Goal: Find specific page/section: Find specific page/section

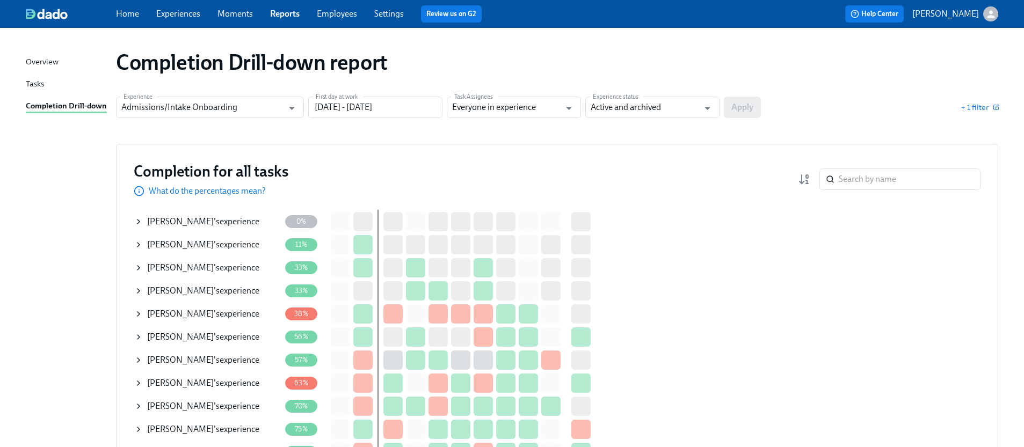
click at [143, 288] on div "[PERSON_NAME] 's experience" at bounding box center [207, 290] width 146 height 21
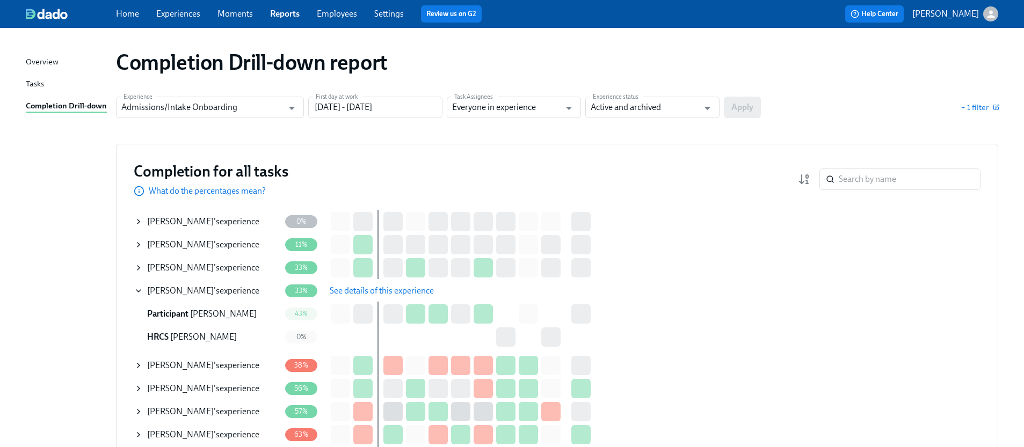
click at [365, 286] on span "See details of this experience" at bounding box center [382, 291] width 104 height 11
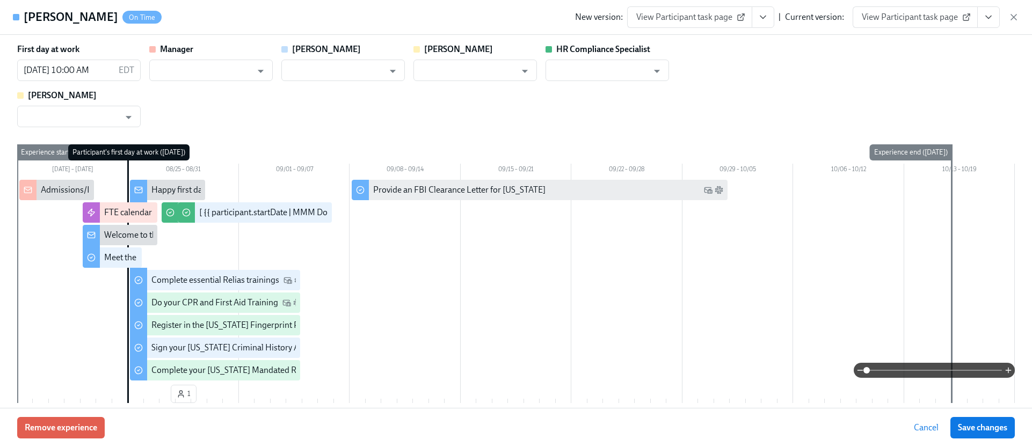
type input "[PERSON_NAME]"
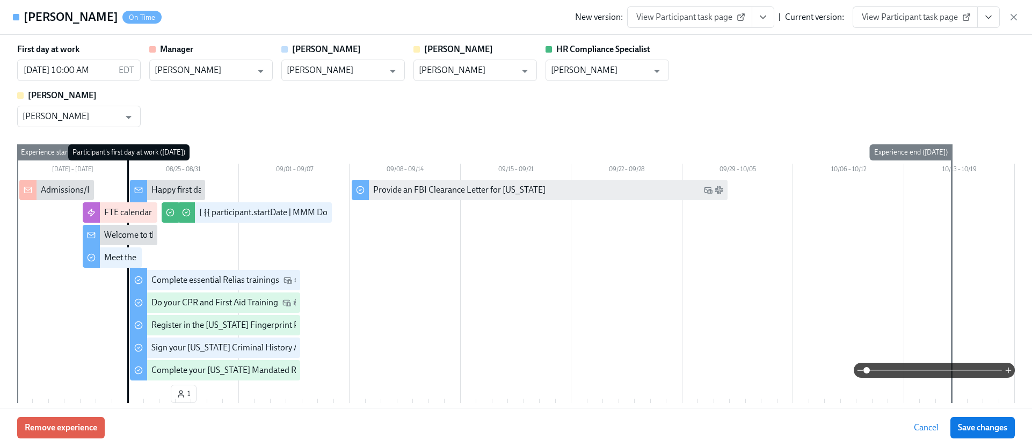
click at [988, 9] on button "View task page" at bounding box center [988, 16] width 23 height 21
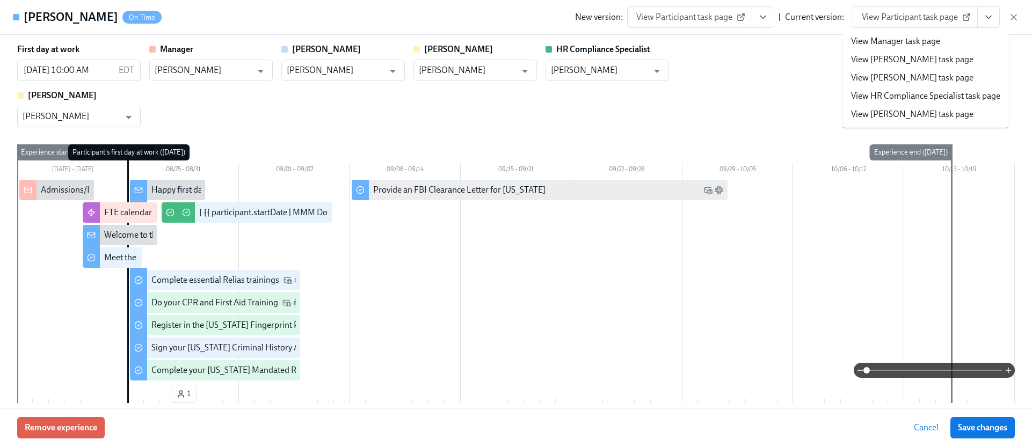
click at [883, 94] on link "View HR Compliance Specialist task page" at bounding box center [925, 96] width 149 height 12
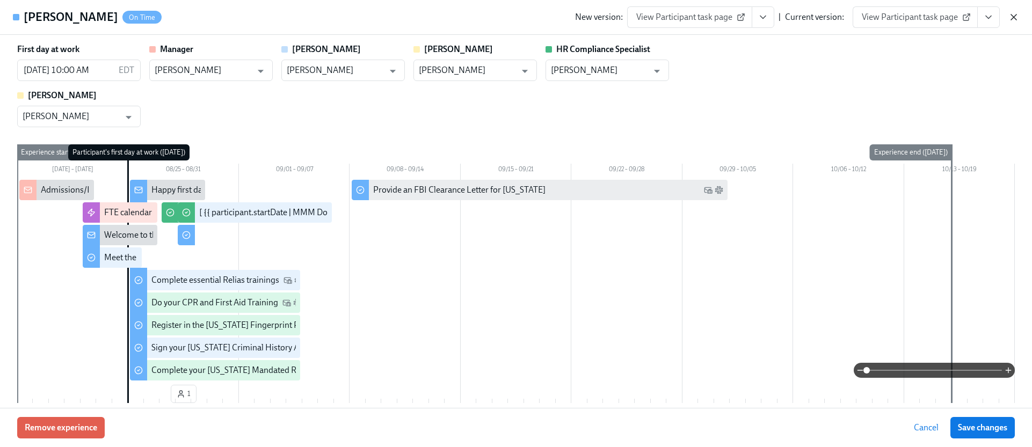
click at [1014, 17] on icon "button" at bounding box center [1013, 16] width 5 height 5
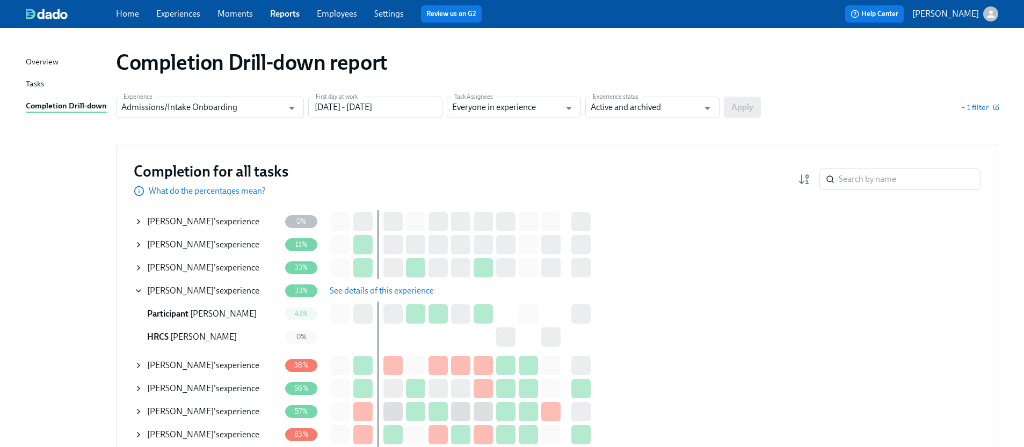
click at [135, 243] on icon at bounding box center [138, 245] width 9 height 9
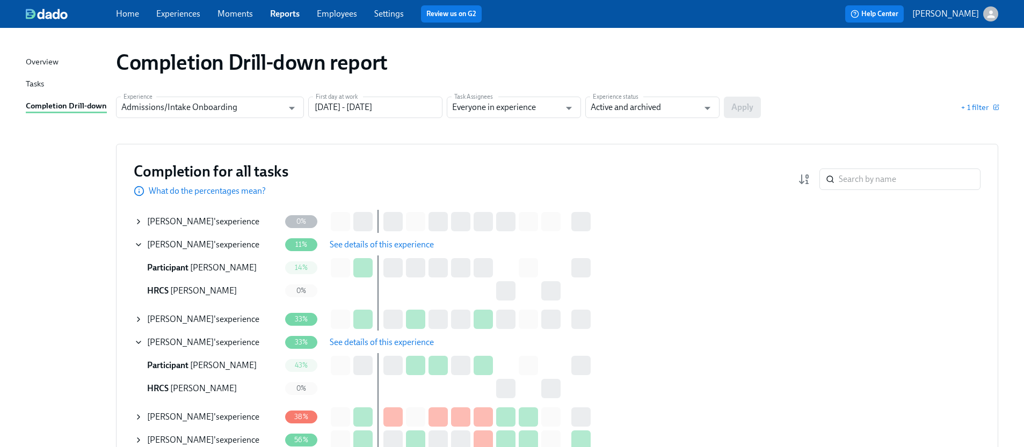
click at [366, 246] on span "See details of this experience" at bounding box center [382, 244] width 104 height 11
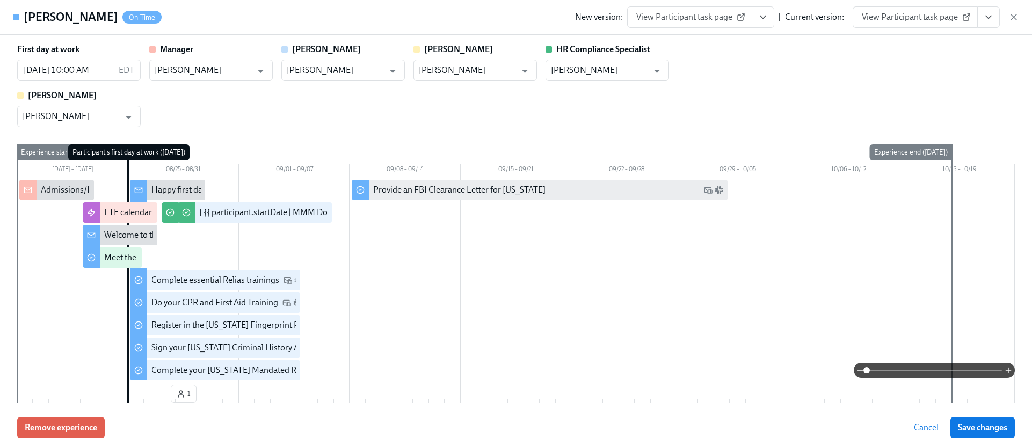
click at [993, 17] on icon "View task page" at bounding box center [988, 17] width 11 height 11
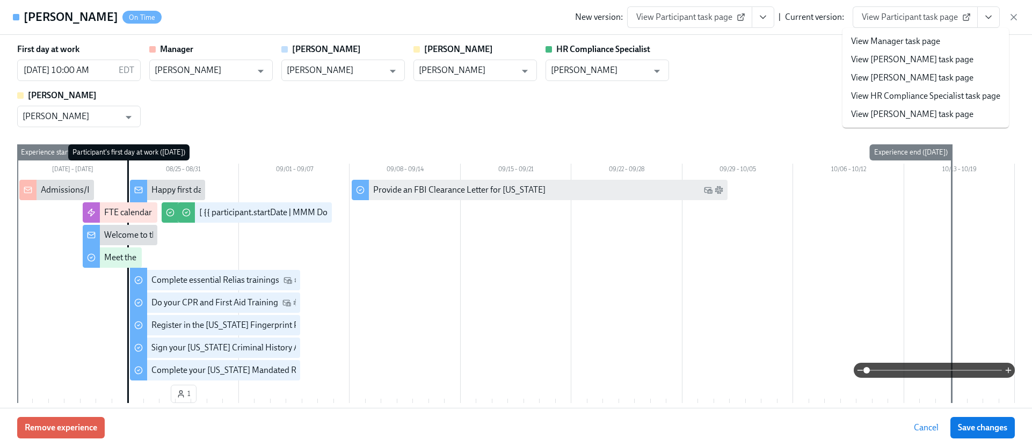
click at [894, 97] on link "View HR Compliance Specialist task page" at bounding box center [925, 96] width 149 height 12
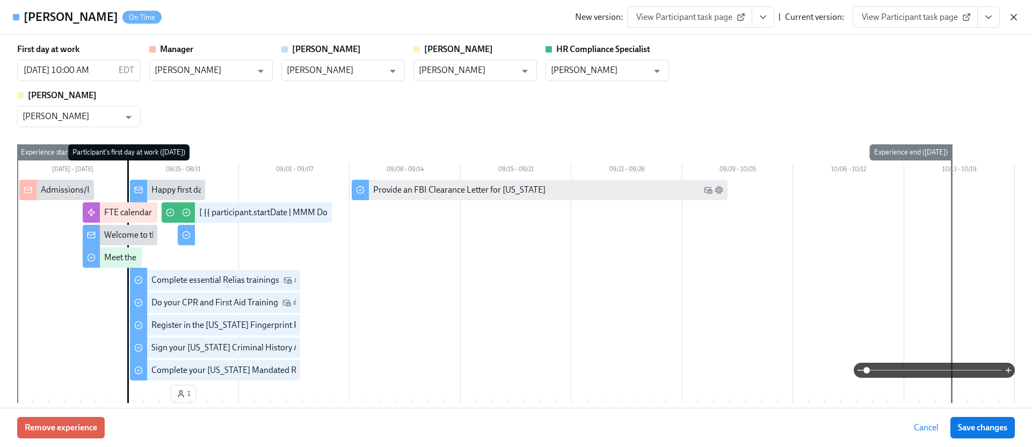
click at [1013, 17] on icon "button" at bounding box center [1013, 16] width 5 height 5
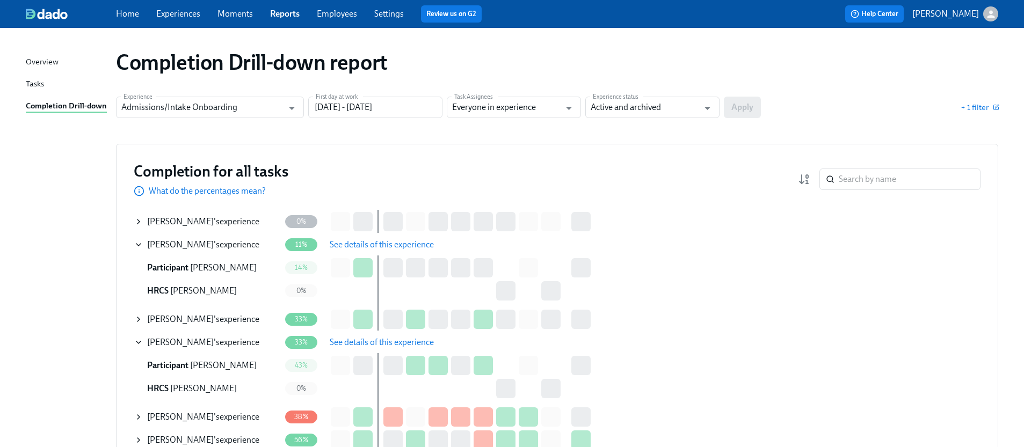
click at [140, 319] on icon at bounding box center [138, 319] width 9 height 9
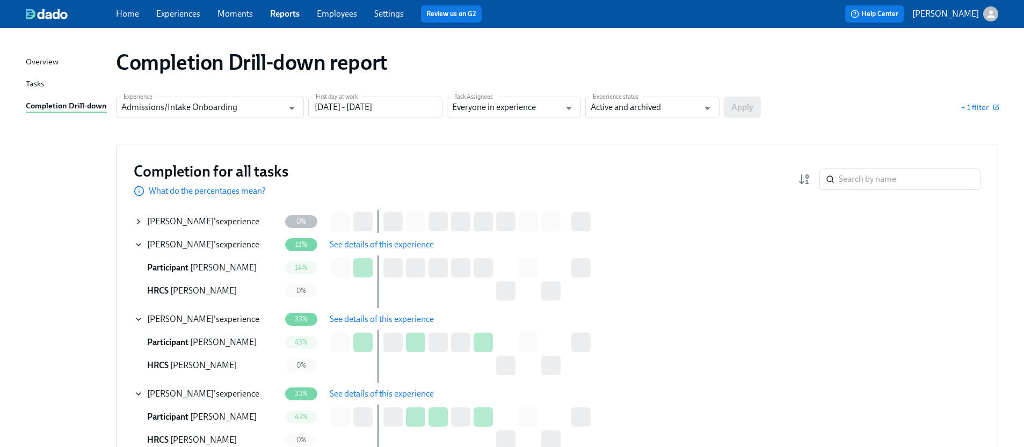
click at [376, 316] on span "See details of this experience" at bounding box center [382, 319] width 104 height 11
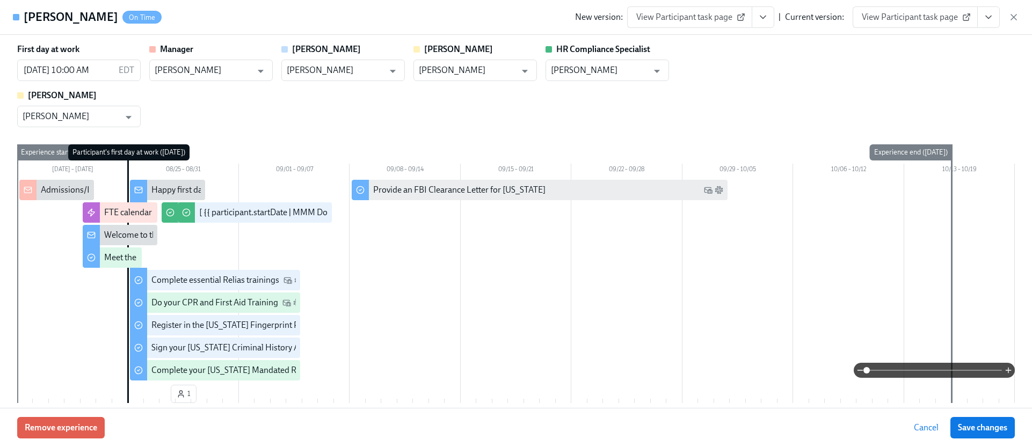
click at [992, 14] on icon "View task page" at bounding box center [988, 17] width 11 height 11
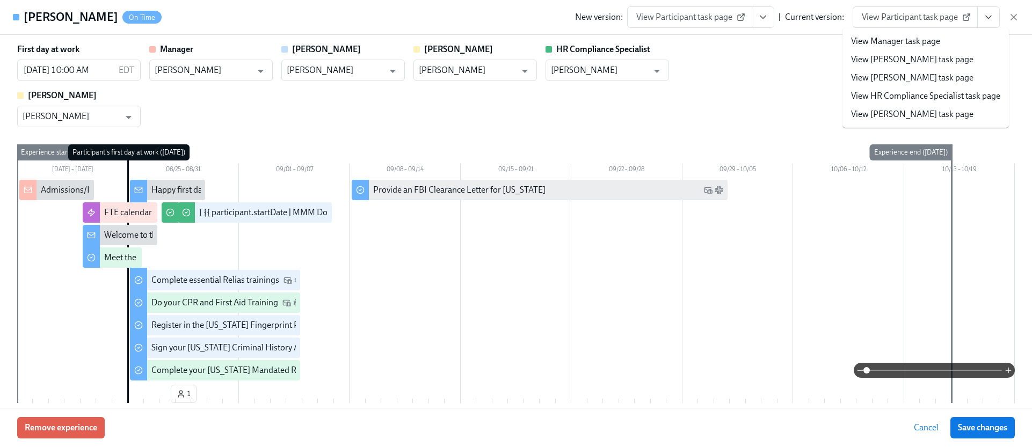
click at [893, 91] on link "View HR Compliance Specialist task page" at bounding box center [925, 96] width 149 height 12
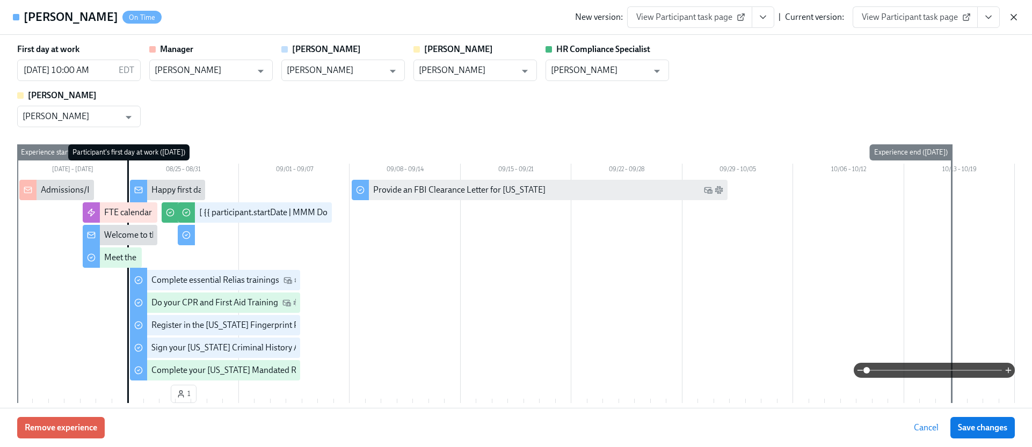
click at [1012, 19] on icon "button" at bounding box center [1013, 16] width 5 height 5
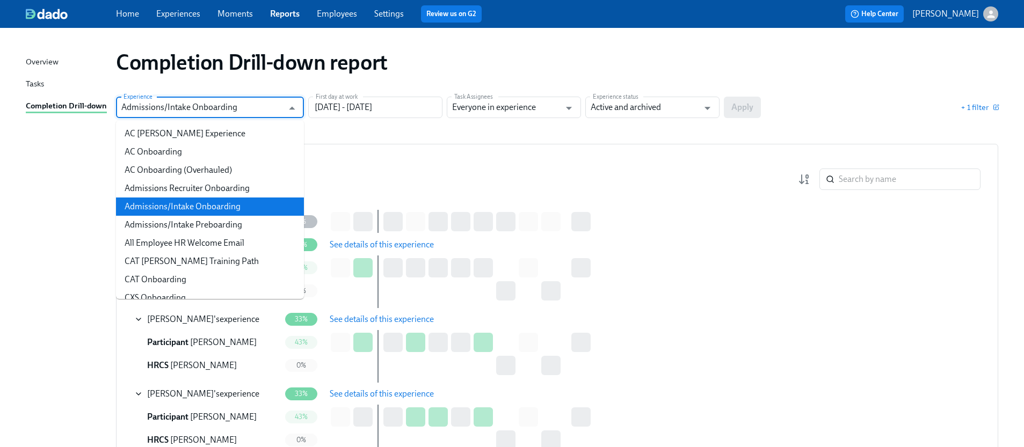
click at [242, 97] on input "Admissions/Intake Onboarding" at bounding box center [202, 107] width 162 height 21
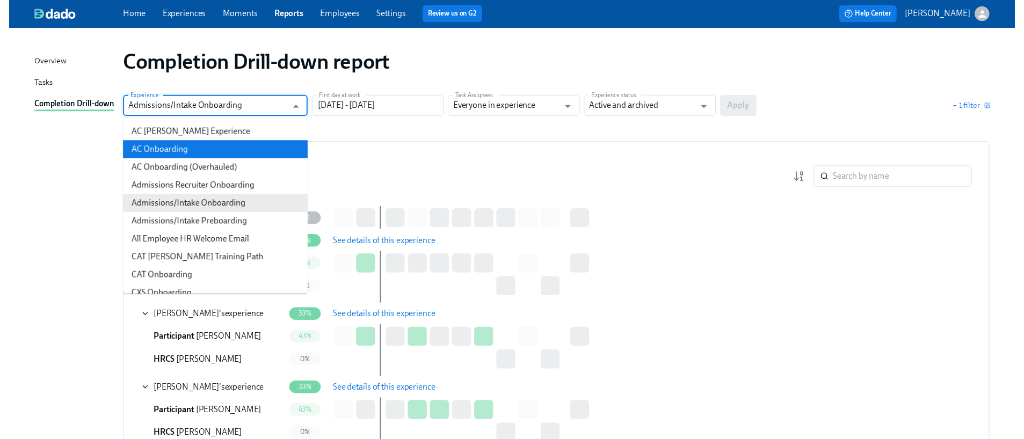
scroll to position [499, 0]
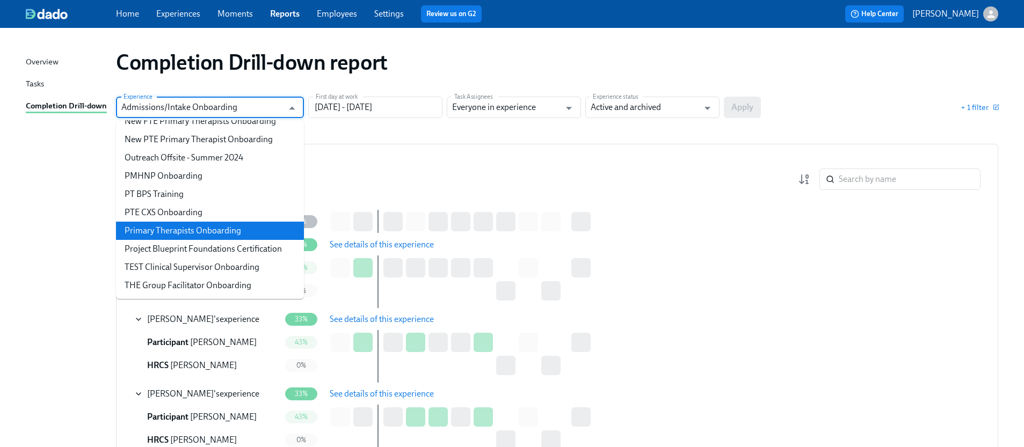
click at [199, 236] on li "Primary Therapists Onboarding" at bounding box center [210, 231] width 188 height 18
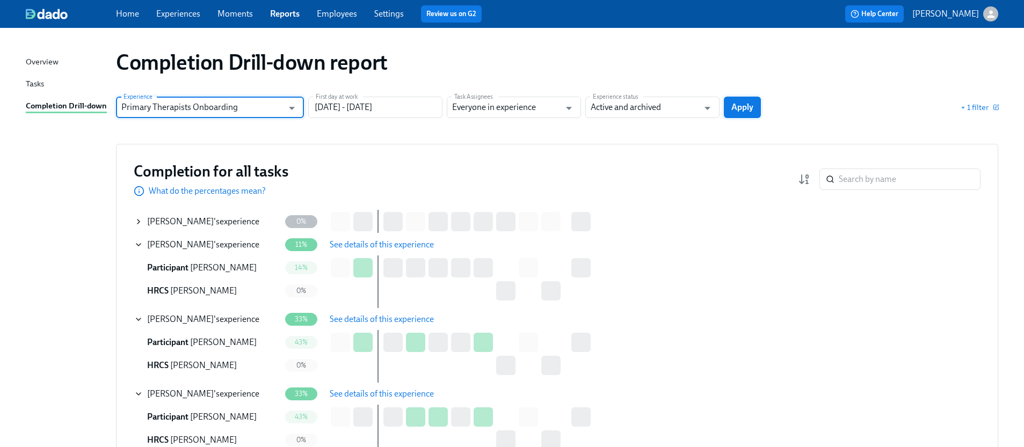
click at [750, 112] on span "Apply" at bounding box center [742, 107] width 22 height 11
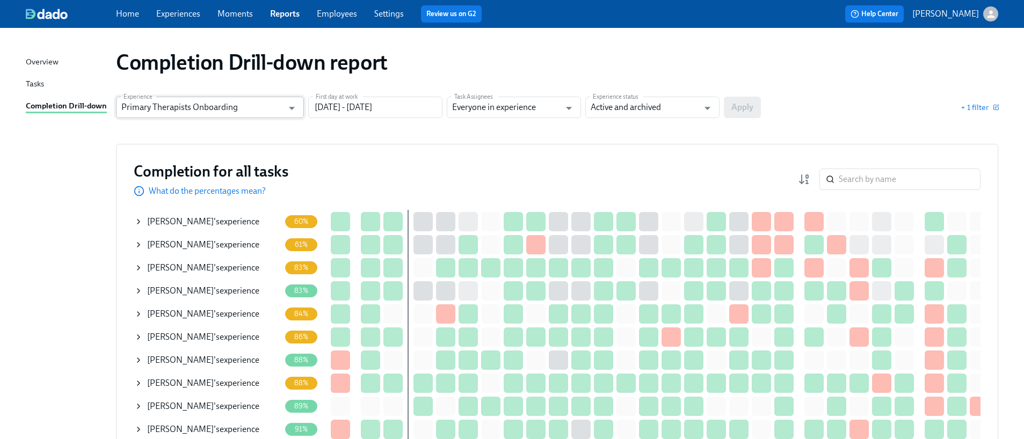
click at [257, 107] on input "Primary Therapists Onboarding" at bounding box center [202, 107] width 162 height 21
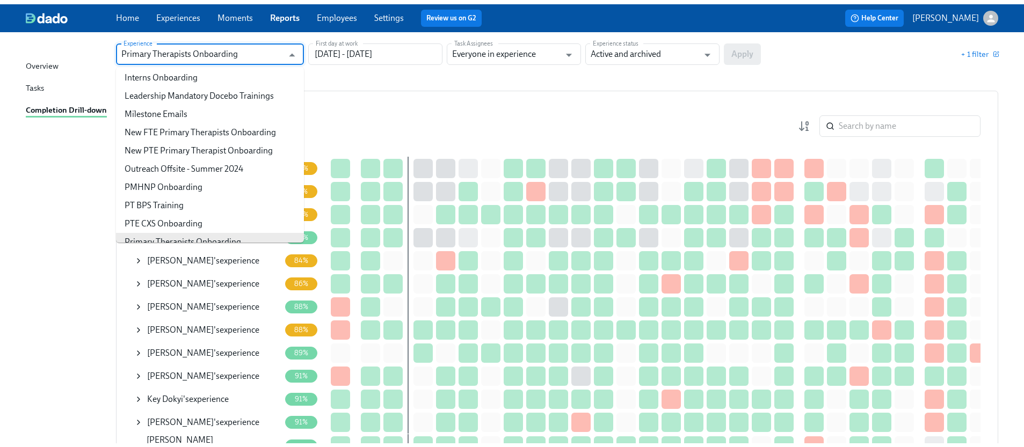
scroll to position [427, 0]
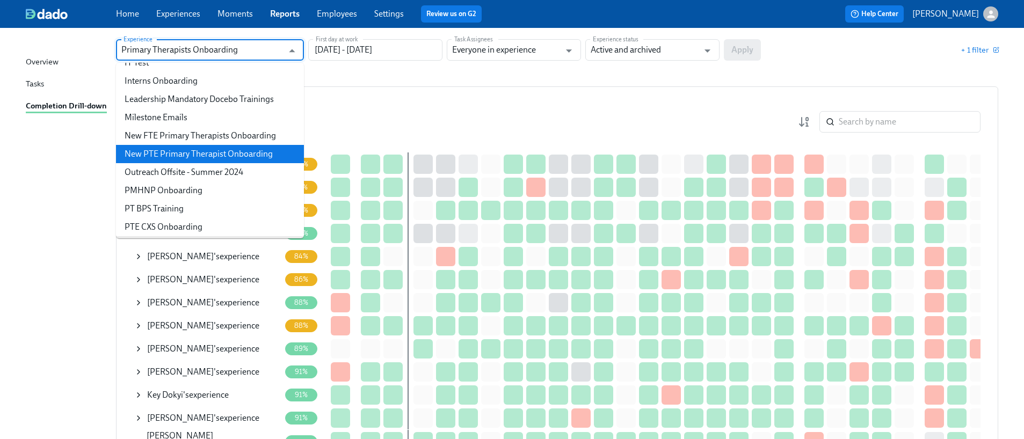
click at [211, 156] on li "New PTE Primary Therapist Onboarding" at bounding box center [210, 154] width 188 height 18
type input "New PTE Primary Therapist Onboarding"
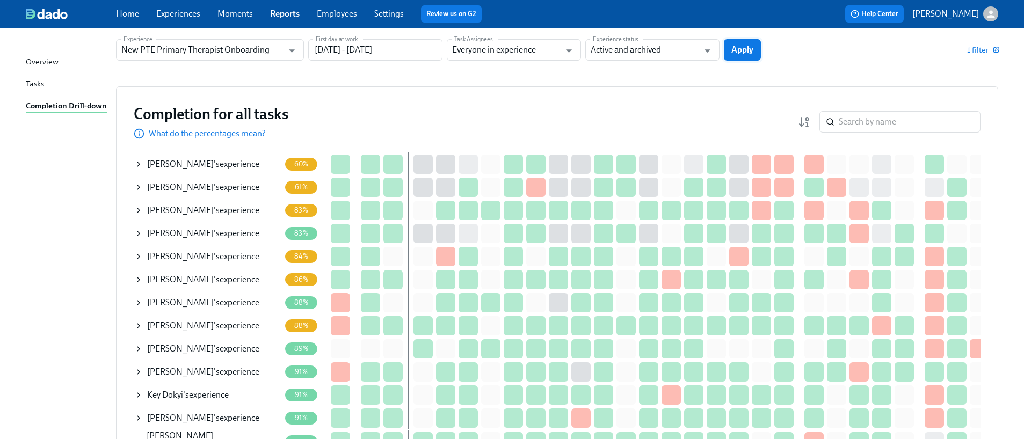
click at [737, 47] on span "Apply" at bounding box center [742, 50] width 22 height 11
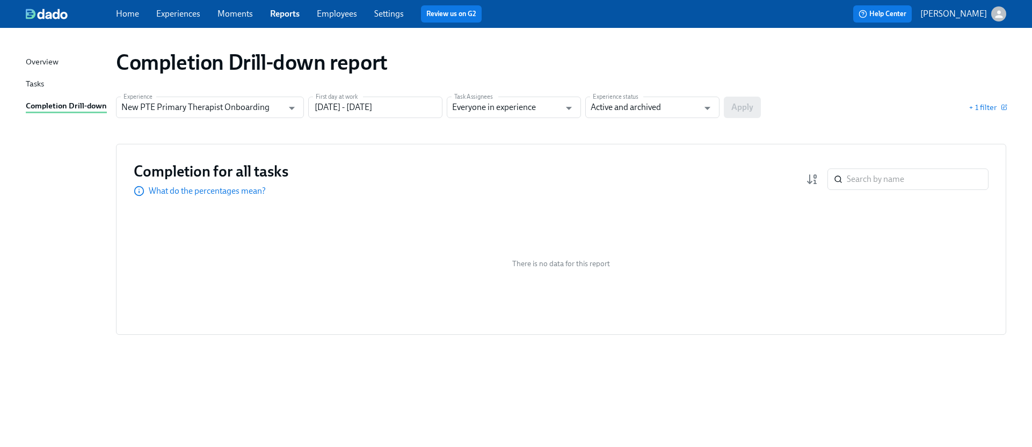
click at [186, 22] on div "Home Experiences Moments Reports Employees Settings Review us on G2" at bounding box center [338, 13] width 445 height 17
click at [184, 16] on link "Experiences" at bounding box center [178, 14] width 44 height 10
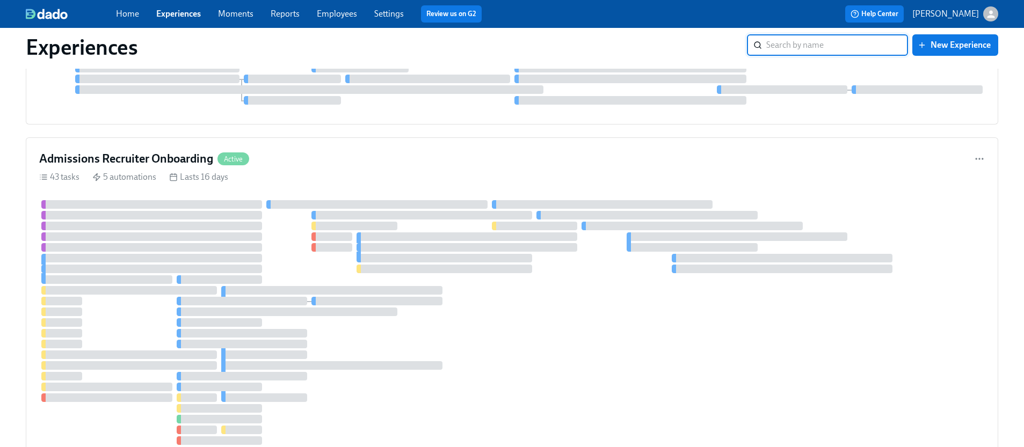
scroll to position [818, 0]
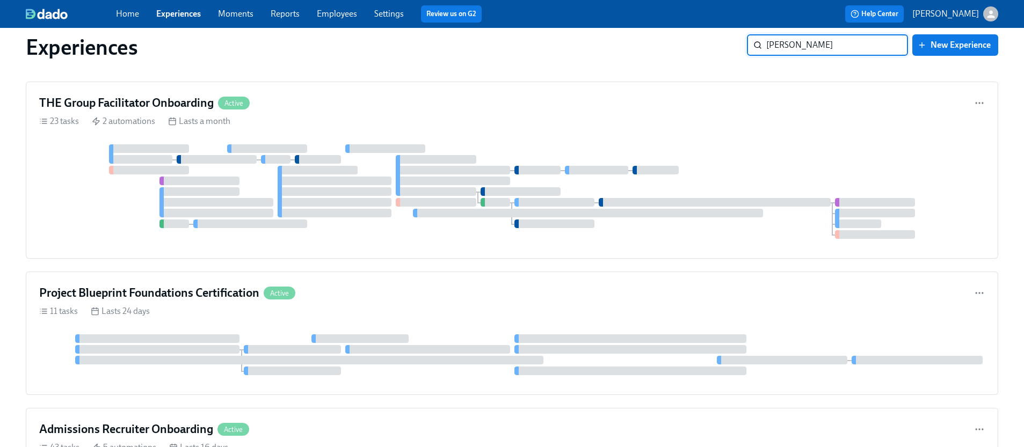
type input "[PERSON_NAME]"
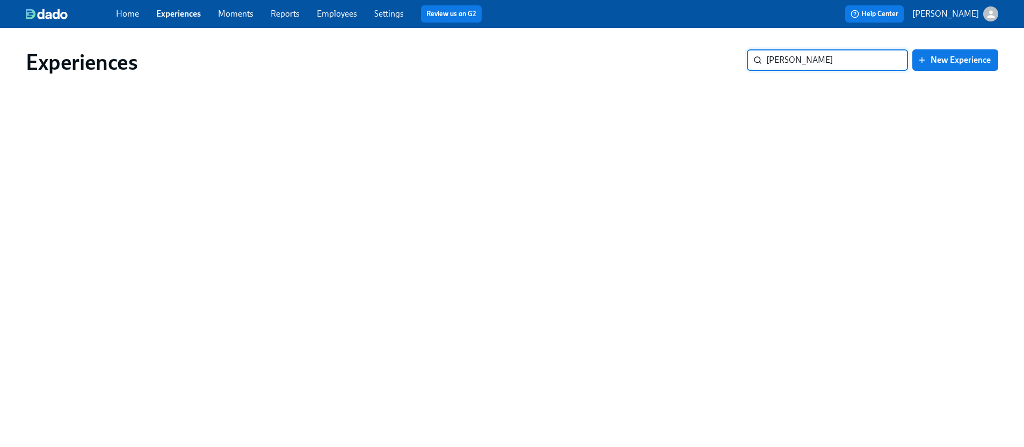
scroll to position [0, 0]
click at [343, 14] on link "Employees" at bounding box center [337, 14] width 40 height 10
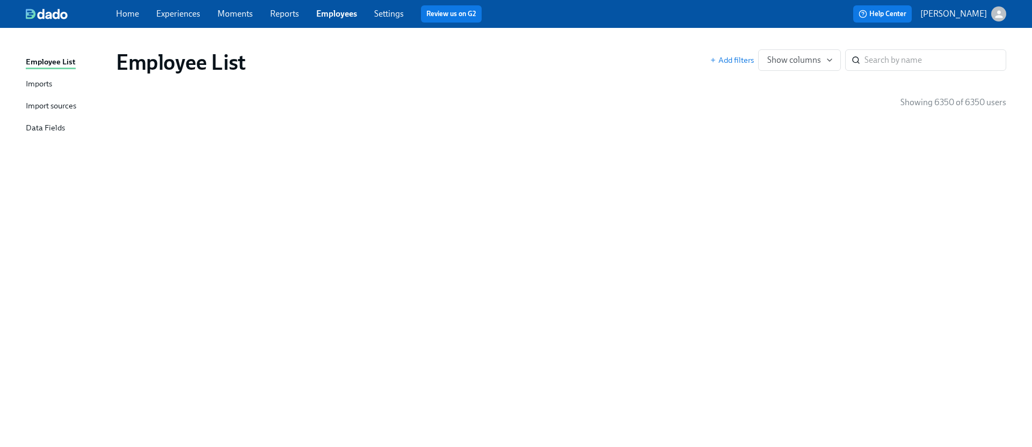
click at [331, 13] on link "Employees" at bounding box center [336, 14] width 41 height 10
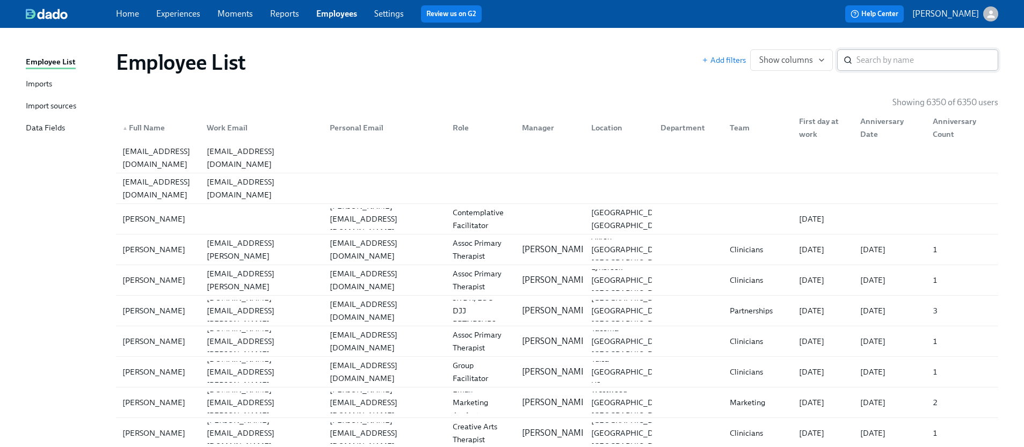
click at [905, 57] on input "search" at bounding box center [927, 59] width 142 height 21
type input "[PERSON_NAME]"
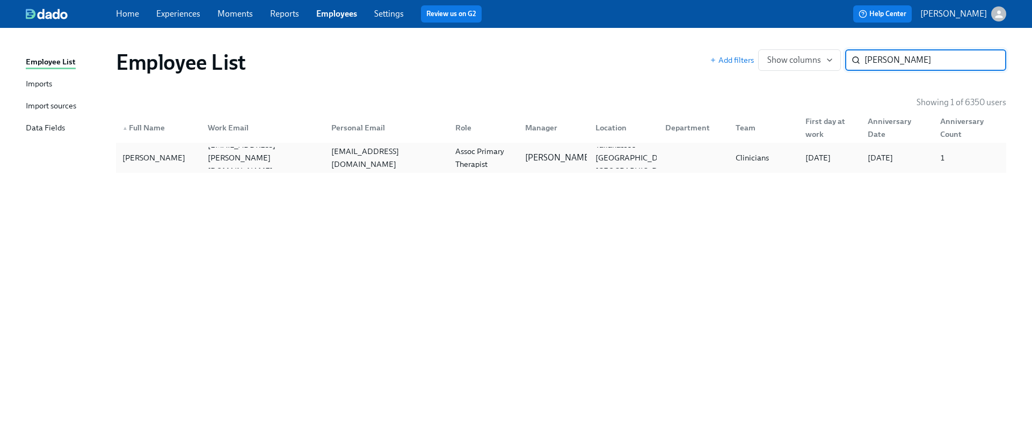
click at [423, 154] on div "[EMAIL_ADDRESS][DOMAIN_NAME]" at bounding box center [385, 157] width 124 height 21
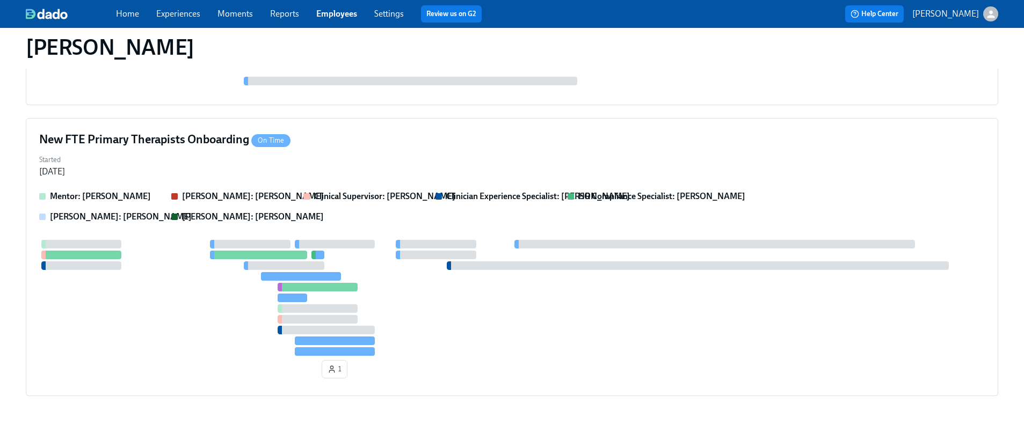
scroll to position [565, 0]
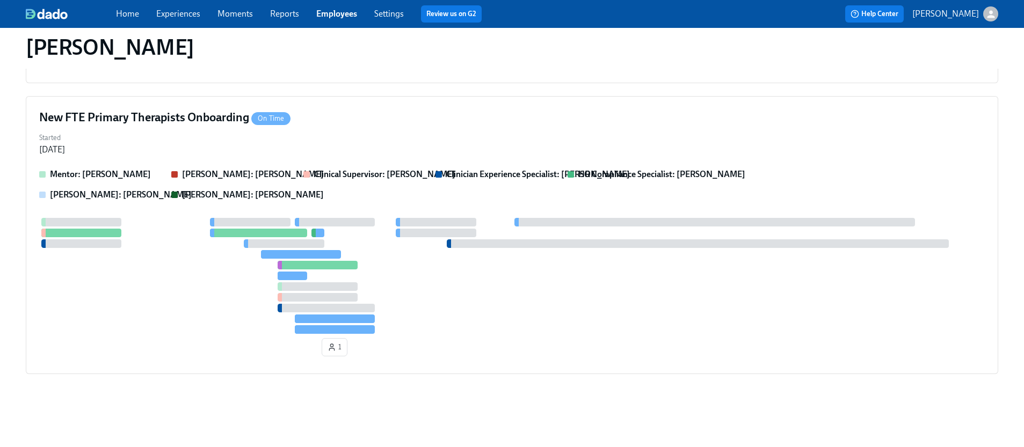
click at [174, 18] on link "Experiences" at bounding box center [178, 14] width 44 height 10
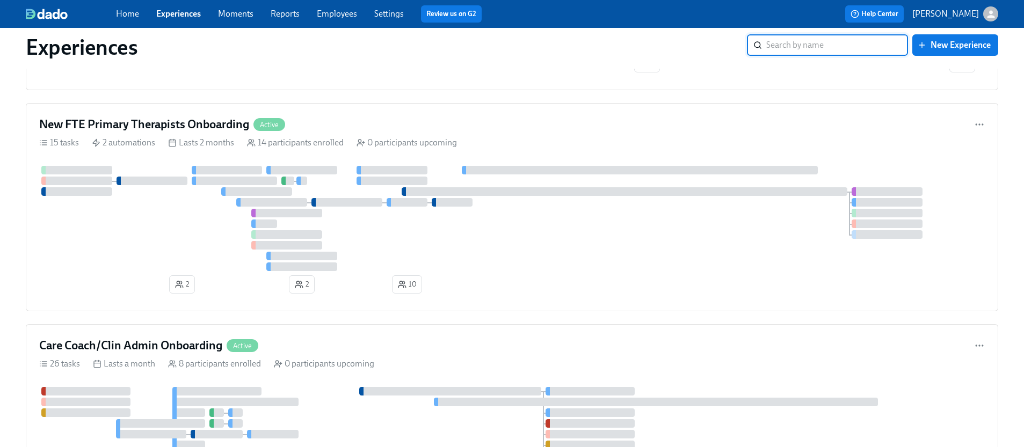
scroll to position [2573, 0]
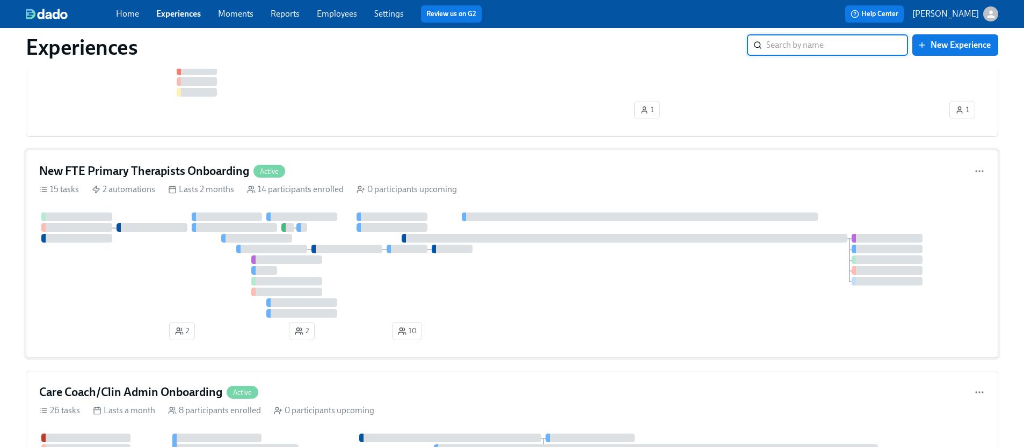
click at [533, 263] on div at bounding box center [511, 265] width 945 height 105
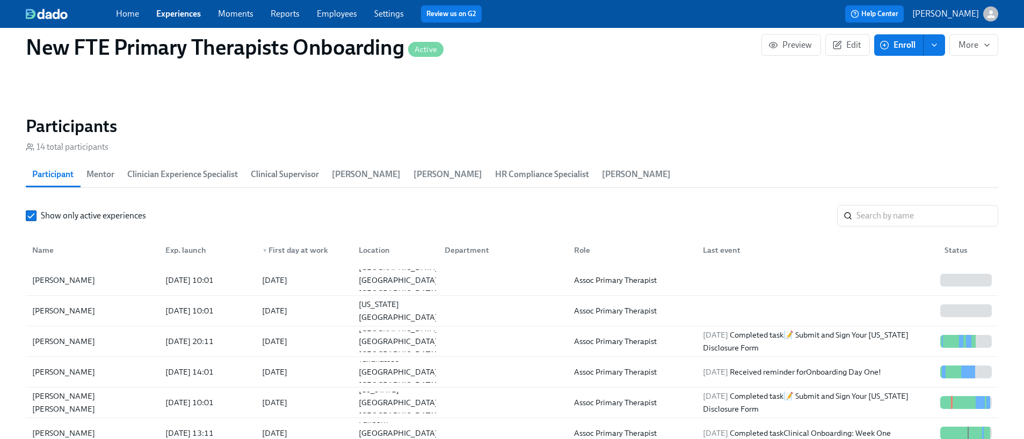
scroll to position [903, 0]
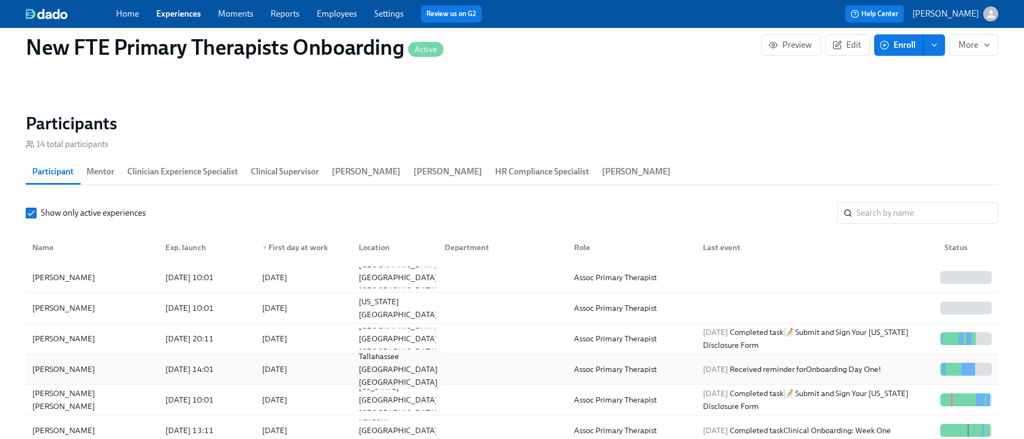
click at [359, 350] on div "Tallahassee [GEOGRAPHIC_DATA] [GEOGRAPHIC_DATA]" at bounding box center [398, 369] width 88 height 39
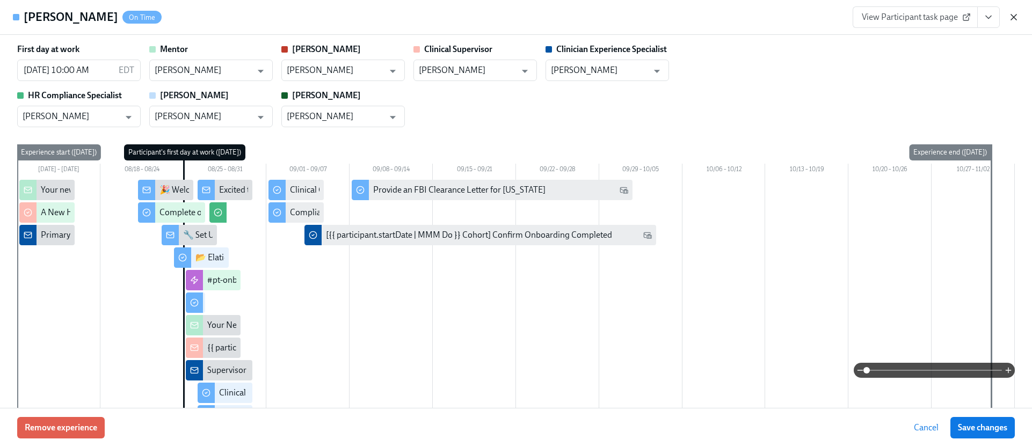
click at [1015, 19] on icon "button" at bounding box center [1013, 17] width 11 height 11
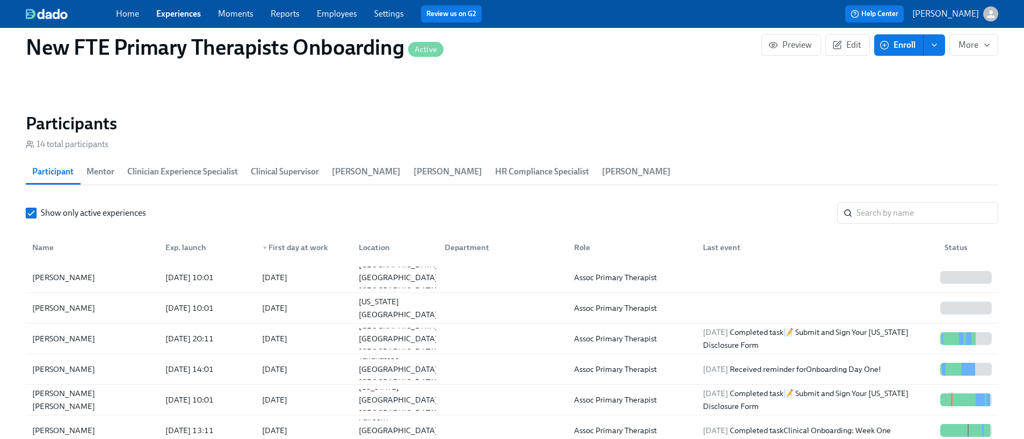
click at [190, 14] on link "Experiences" at bounding box center [178, 14] width 45 height 10
